Goal: Communication & Community: Answer question/provide support

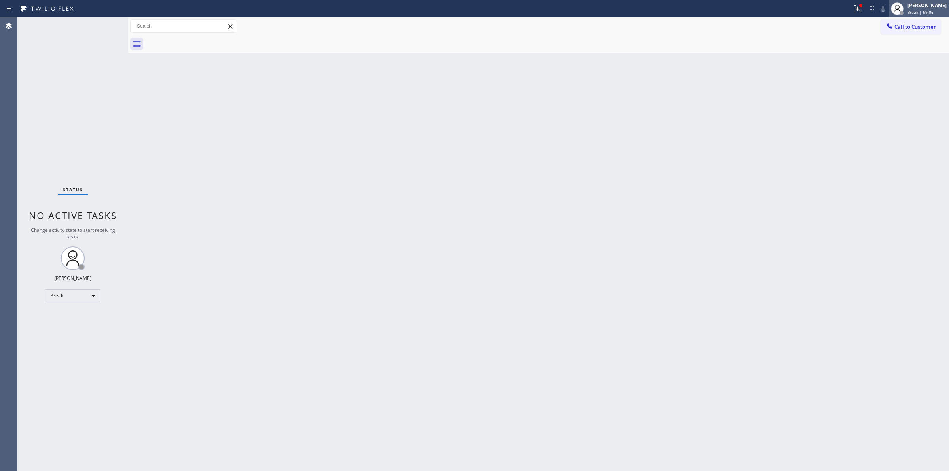
click at [920, 3] on div "[PERSON_NAME]" at bounding box center [926, 5] width 39 height 7
click at [900, 52] on button "Unavailable" at bounding box center [909, 52] width 79 height 10
drag, startPoint x: 898, startPoint y: 31, endPoint x: 779, endPoint y: 38, distance: 119.3
click at [898, 31] on button "Call to Customer" at bounding box center [911, 26] width 60 height 15
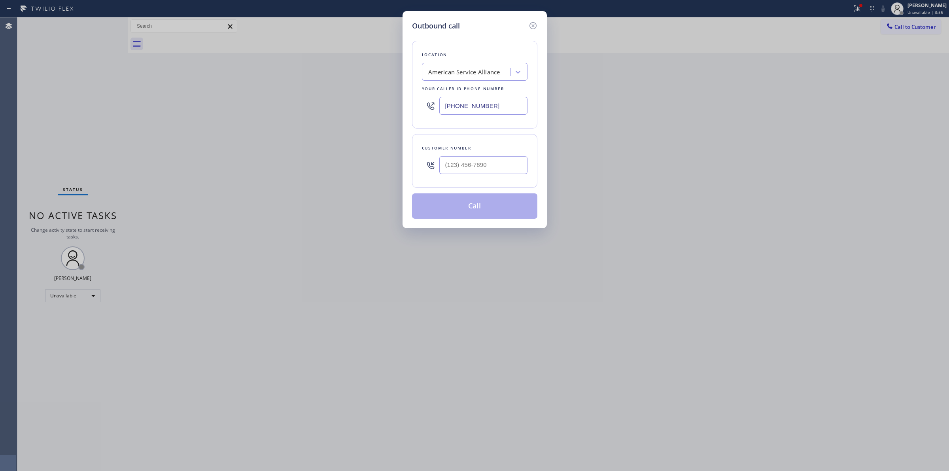
click at [476, 82] on div "Location American Service Alliance Your caller id phone number [PHONE_NUMBER]" at bounding box center [474, 85] width 125 height 88
paste input "[PHONE_NUMBER]"
type input "[PHONE_NUMBER]"
drag, startPoint x: 505, startPoint y: 112, endPoint x: 431, endPoint y: 107, distance: 73.3
click at [431, 107] on div "[PHONE_NUMBER]" at bounding box center [475, 106] width 106 height 26
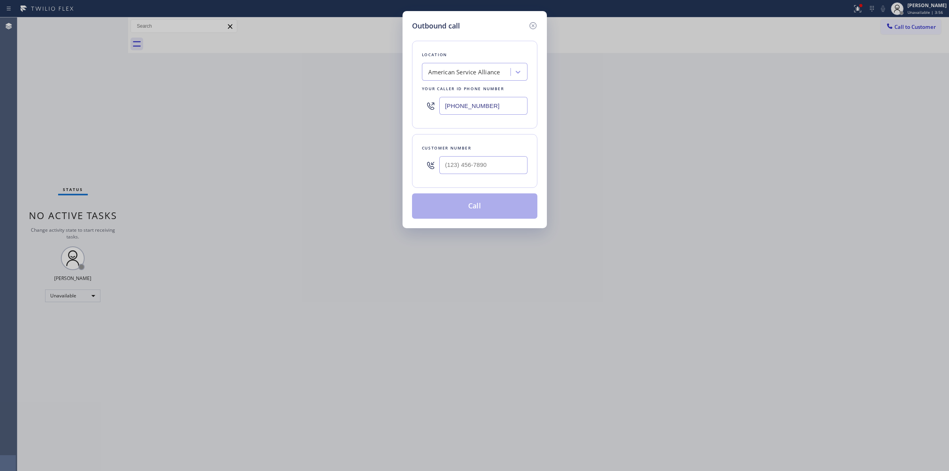
paste input "77) 775-496"
drag, startPoint x: 507, startPoint y: 104, endPoint x: 436, endPoint y: 109, distance: 71.3
click at [436, 109] on div "[PHONE_NUMBER]" at bounding box center [475, 106] width 106 height 26
paste input "77) 775-496"
type input "[PHONE_NUMBER]"
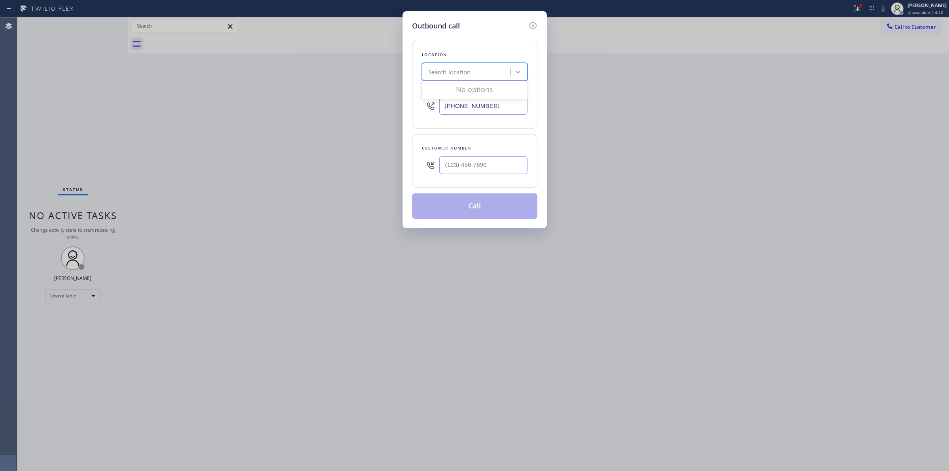
paste input "TrustPro Appliance"
click at [491, 77] on div "Search location" at bounding box center [467, 72] width 86 height 14
type input "TrustPro Appliance"
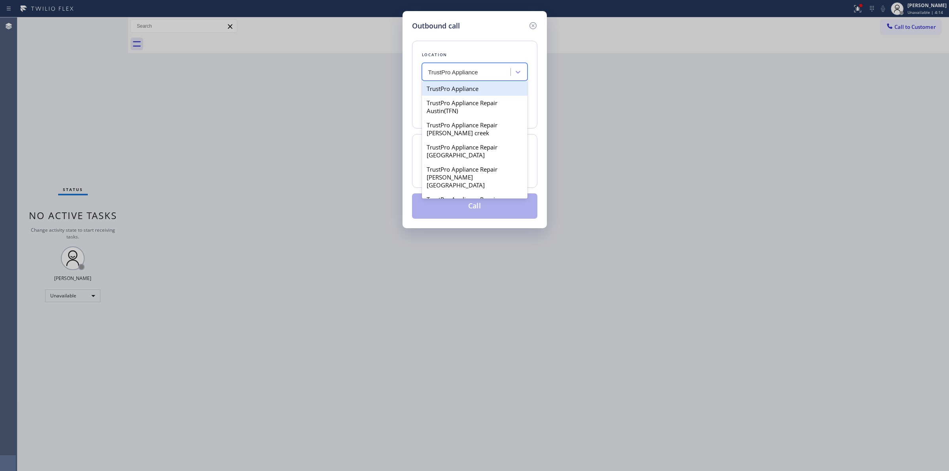
click at [454, 93] on div "TrustPro Appliance" at bounding box center [475, 88] width 106 height 14
type input "[PHONE_NUMBER]"
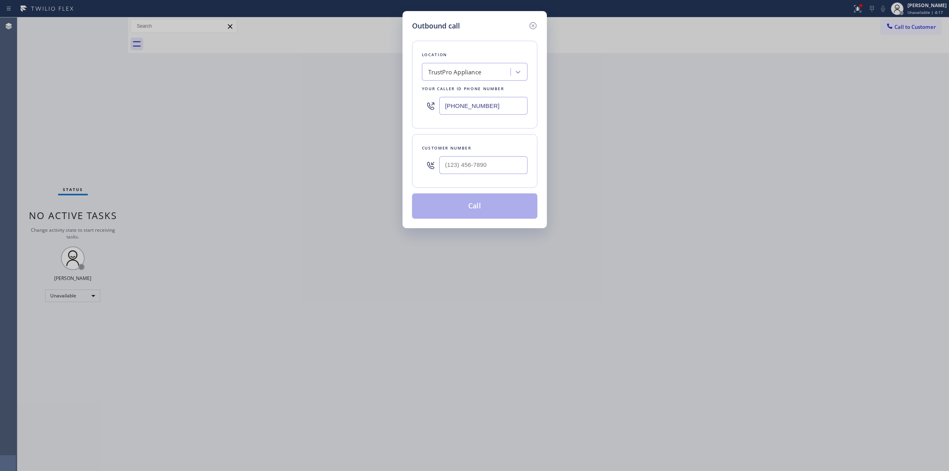
drag, startPoint x: 488, startPoint y: 105, endPoint x: 403, endPoint y: 105, distance: 84.2
click at [403, 105] on div "Outbound call Location TrustPro Appliance Your caller id phone number [PHONE_NU…" at bounding box center [475, 119] width 144 height 217
drag, startPoint x: 692, startPoint y: 54, endPoint x: 615, endPoint y: 55, distance: 77.1
click at [689, 55] on div "Outbound call Location TrustPro Appliance Your caller id phone number [PHONE_NU…" at bounding box center [474, 235] width 949 height 471
click at [898, 46] on div "Outbound call Location TrustPro Appliance Your caller id phone number [PHONE_NU…" at bounding box center [474, 235] width 949 height 471
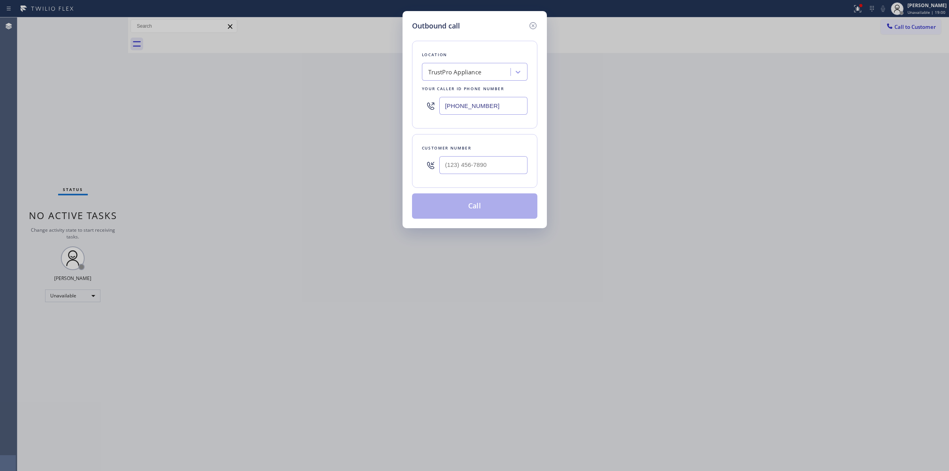
click at [906, 26] on div "Outbound call Location TrustPro Appliance Your caller id phone number [PHONE_NU…" at bounding box center [474, 235] width 949 height 471
paste input "773) 583-6237"
click at [463, 171] on input "(___) ___-____" at bounding box center [483, 165] width 88 height 18
type input "[PHONE_NUMBER]"
drag, startPoint x: 507, startPoint y: 104, endPoint x: 334, endPoint y: 96, distance: 173.4
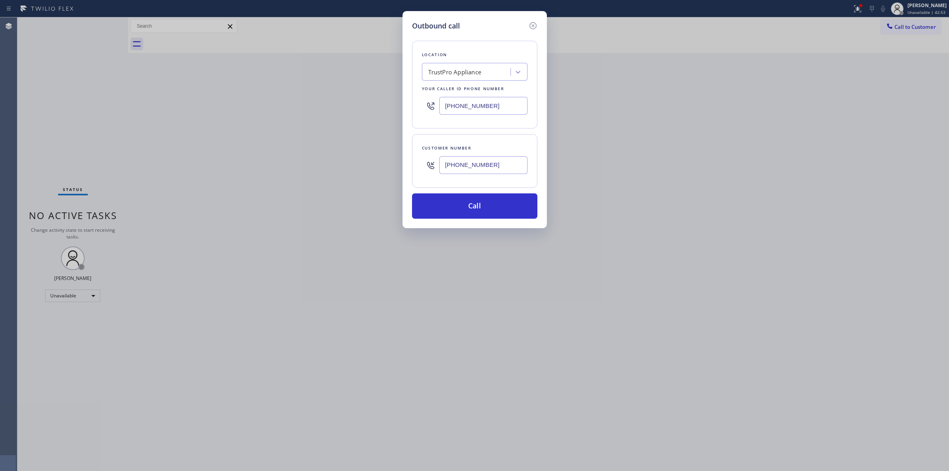
click at [335, 97] on div "Outbound call Location TrustPro Appliance Your caller id phone number [PHONE_NU…" at bounding box center [474, 235] width 949 height 471
paste input "55) 731-4952"
type input "[PHONE_NUMBER]"
click at [488, 204] on button "Call" at bounding box center [474, 205] width 125 height 25
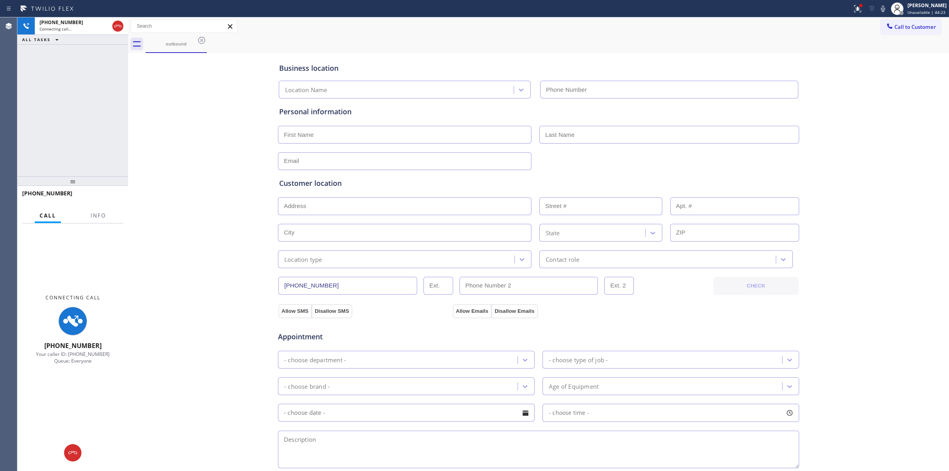
type input "[PHONE_NUMBER]"
click at [183, 318] on div "Business location 5 Star Appliance Repair [PHONE_NUMBER] Personal information C…" at bounding box center [538, 325] width 817 height 540
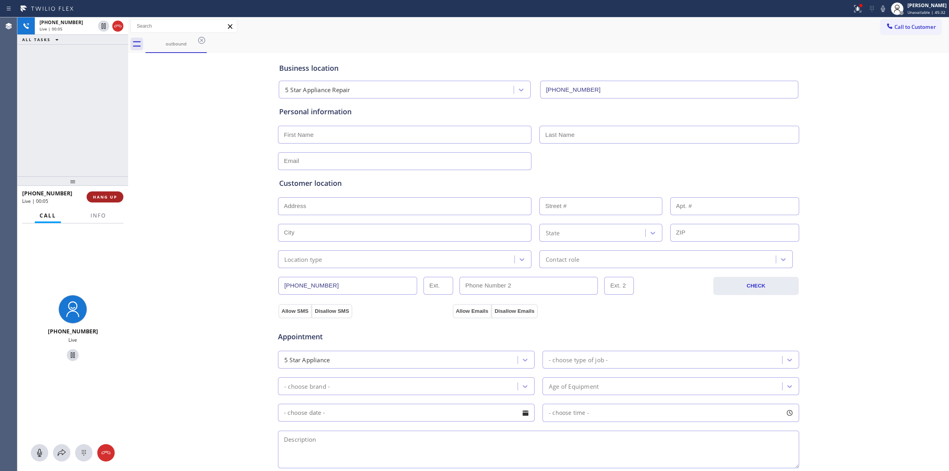
click at [114, 195] on span "HANG UP" at bounding box center [105, 197] width 24 height 6
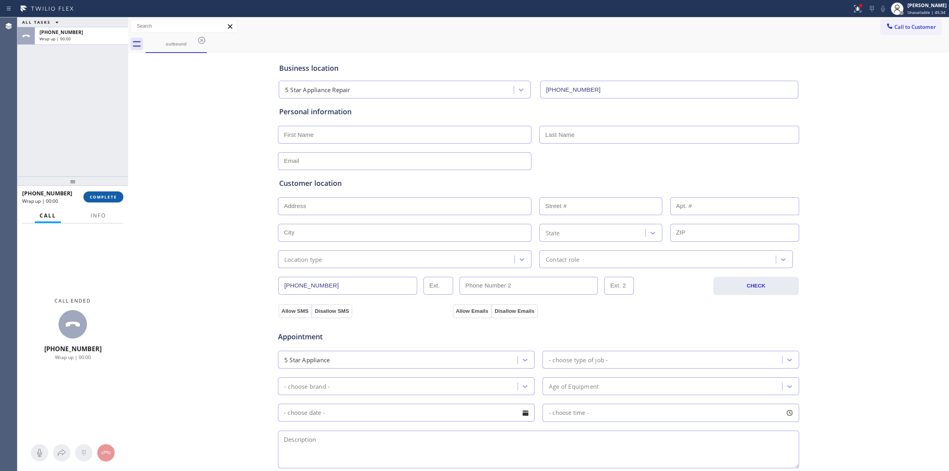
click at [115, 195] on span "COMPLETE" at bounding box center [103, 197] width 27 height 6
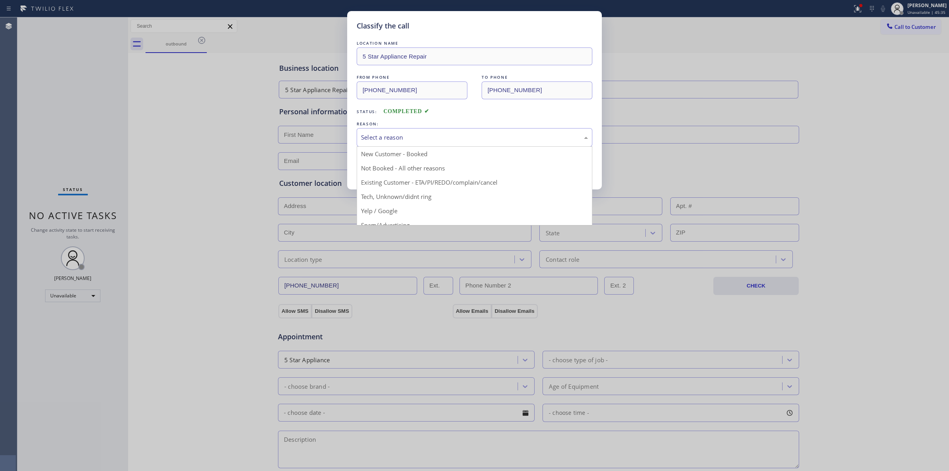
click at [437, 144] on div "Select a reason" at bounding box center [475, 137] width 236 height 19
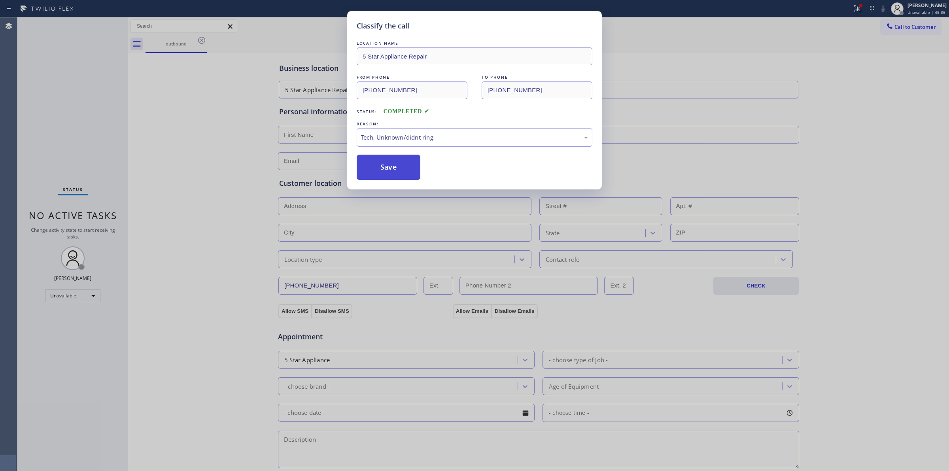
click at [391, 166] on button "Save" at bounding box center [389, 167] width 64 height 25
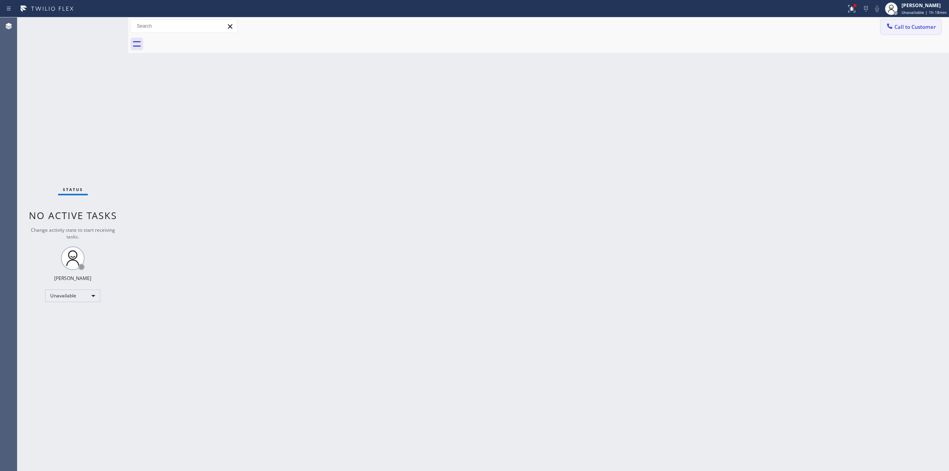
click at [916, 28] on span "Call to Customer" at bounding box center [915, 26] width 42 height 7
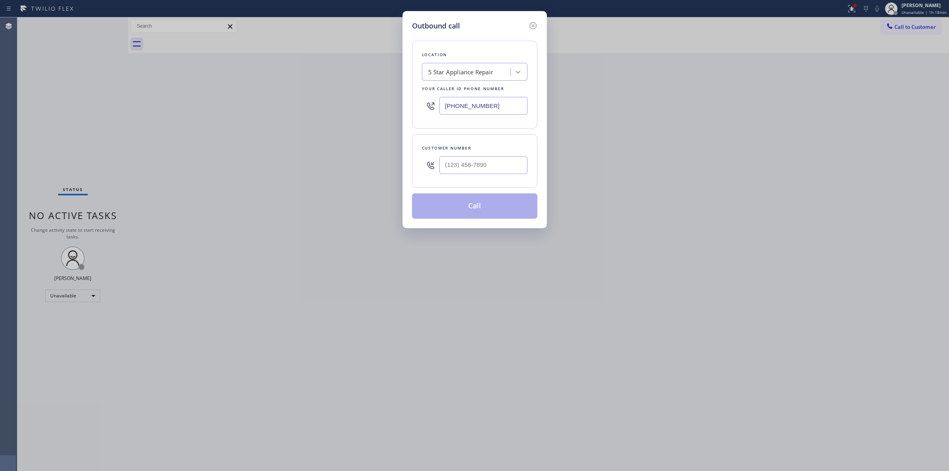
paste input "904-2251"
drag, startPoint x: 501, startPoint y: 107, endPoint x: 293, endPoint y: 85, distance: 209.9
click at [302, 87] on div "Outbound call Location 5 Star Appliance Repair Your caller id phone number [PHO…" at bounding box center [474, 235] width 949 height 471
paste input "text"
click at [505, 106] on input "[PHONE_NUMBER]" at bounding box center [483, 106] width 88 height 18
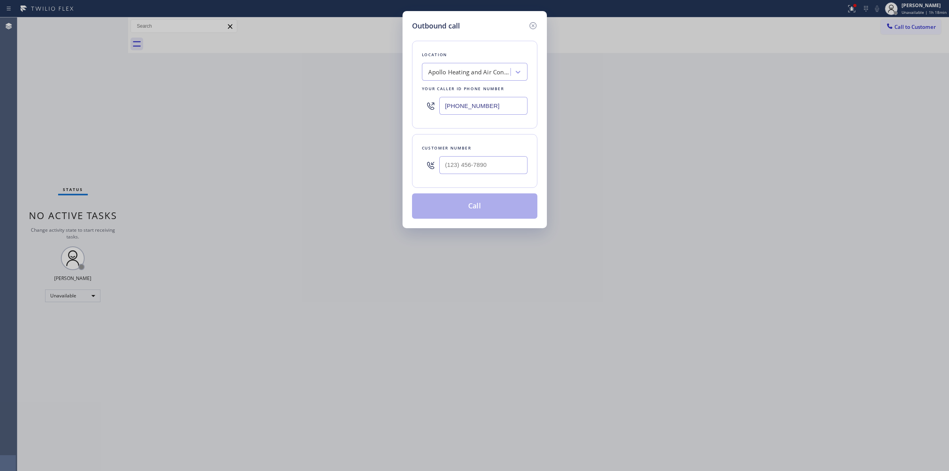
type input "[PHONE_NUMBER]"
drag, startPoint x: 783, startPoint y: 155, endPoint x: 798, endPoint y: 129, distance: 30.1
click at [793, 139] on div "Outbound call Location Apollo Heating and Air Conditioning Your caller id phone…" at bounding box center [474, 235] width 949 height 471
drag, startPoint x: 501, startPoint y: 168, endPoint x: 370, endPoint y: 161, distance: 131.5
click at [370, 161] on div "Outbound call Location Apollo Heating and Air Conditioning Your caller id phone…" at bounding box center [474, 235] width 949 height 471
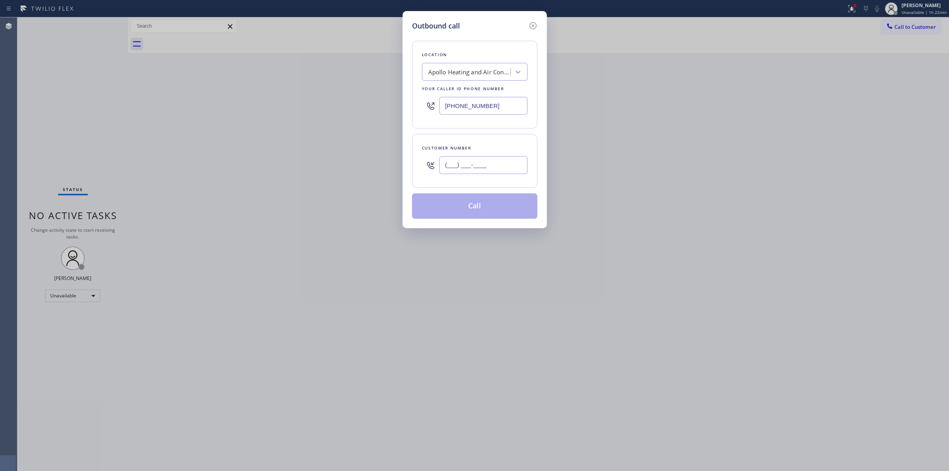
paste input "773) 768-2559"
type input "[PHONE_NUMBER]"
drag, startPoint x: 510, startPoint y: 103, endPoint x: 429, endPoint y: 99, distance: 81.2
click at [432, 101] on div "[PHONE_NUMBER]" at bounding box center [475, 106] width 106 height 26
paste input "731-4952"
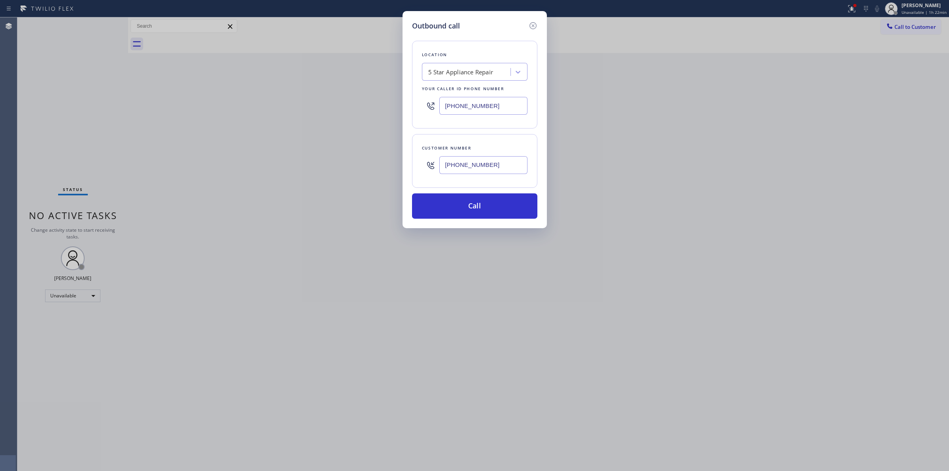
type input "[PHONE_NUMBER]"
click at [478, 206] on button "Call" at bounding box center [474, 205] width 125 height 25
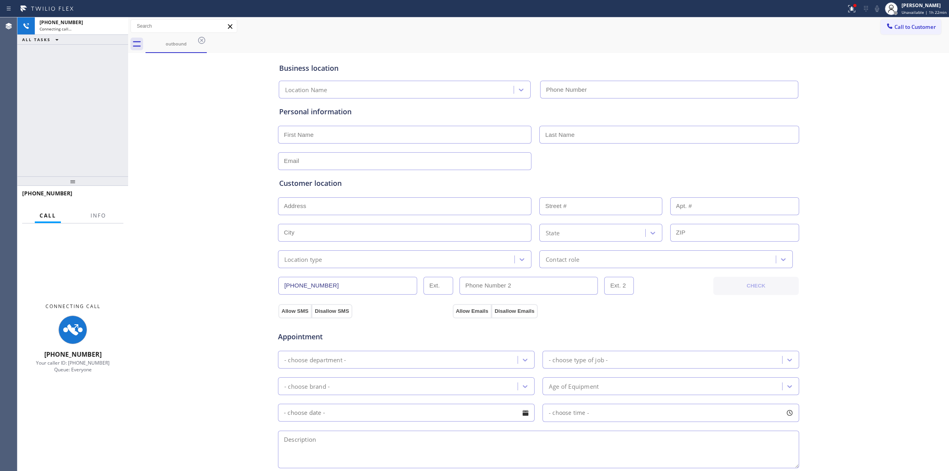
type input "[PHONE_NUMBER]"
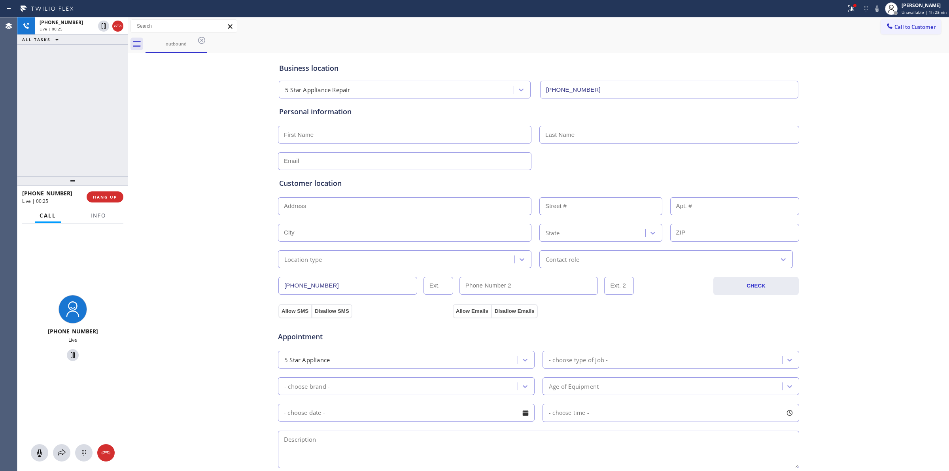
click at [188, 156] on div "Business location 5 Star Appliance Repair [PHONE_NUMBER] Personal information C…" at bounding box center [538, 325] width 817 height 540
click at [119, 195] on button "HANG UP" at bounding box center [105, 196] width 37 height 11
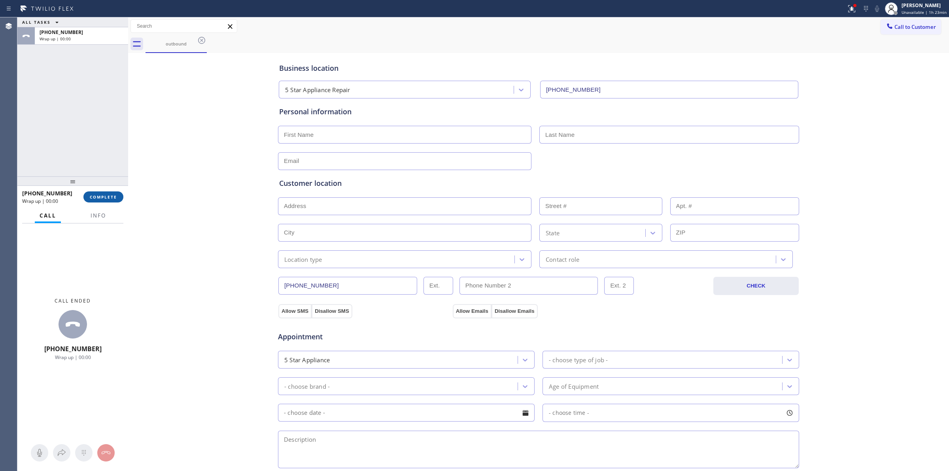
click at [113, 194] on span "COMPLETE" at bounding box center [103, 197] width 27 height 6
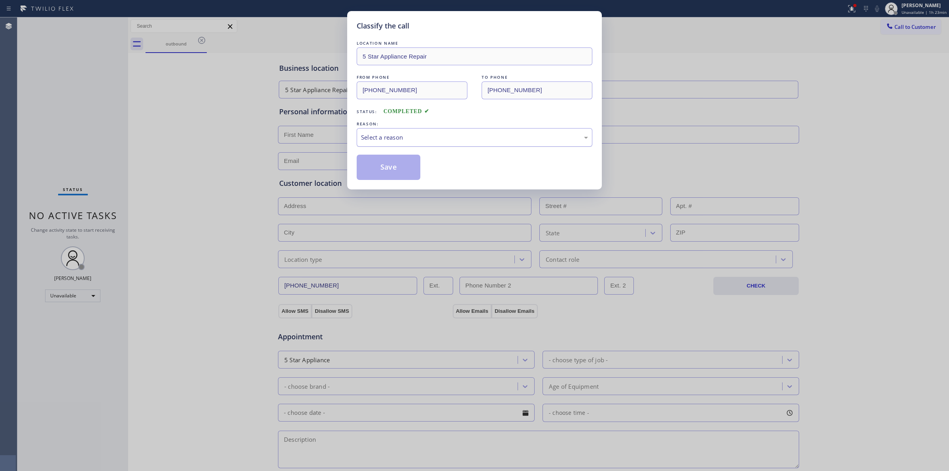
click at [469, 139] on div "Select a reason" at bounding box center [474, 137] width 227 height 9
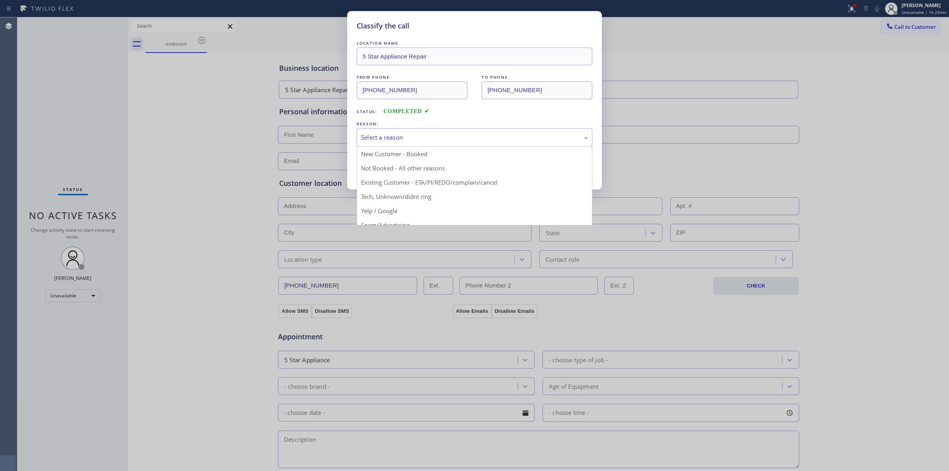
drag, startPoint x: 427, startPoint y: 200, endPoint x: 388, endPoint y: 177, distance: 45.9
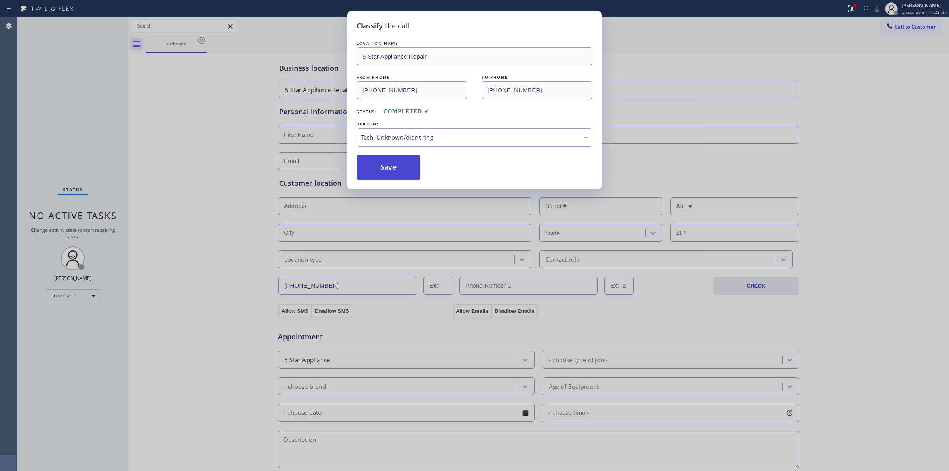
click at [388, 177] on button "Save" at bounding box center [389, 167] width 64 height 25
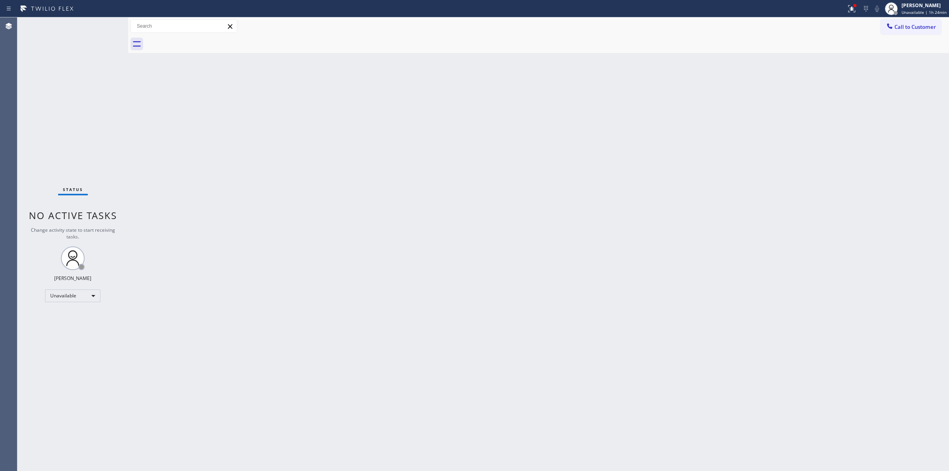
drag, startPoint x: 917, startPoint y: 26, endPoint x: 888, endPoint y: 26, distance: 29.3
click at [908, 26] on span "Call to Customer" at bounding box center [915, 26] width 42 height 7
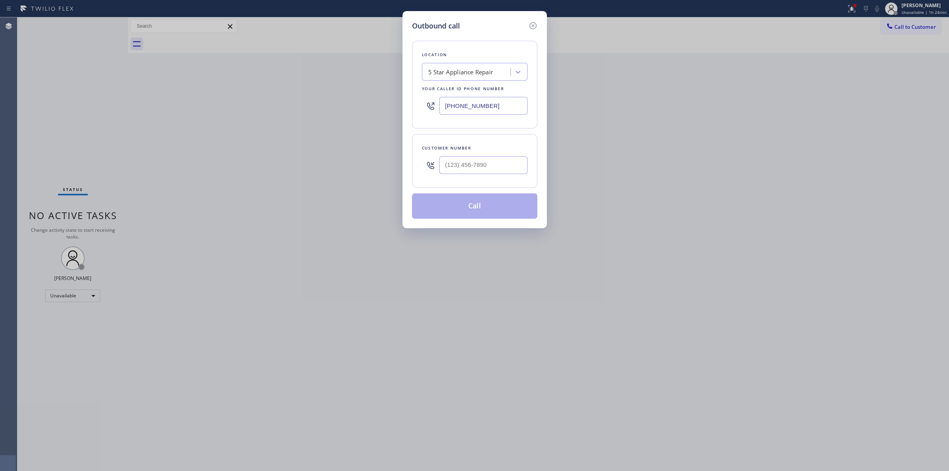
drag, startPoint x: 487, startPoint y: 103, endPoint x: 408, endPoint y: 103, distance: 78.7
click at [417, 103] on div "Location 5 Star Appliance Repair Your caller id phone number [PHONE_NUMBER]" at bounding box center [474, 85] width 125 height 88
paste input "33) 361-5819"
type input "[PHONE_NUMBER]"
